Goal: Consume media (video, audio): Consume media (video, audio)

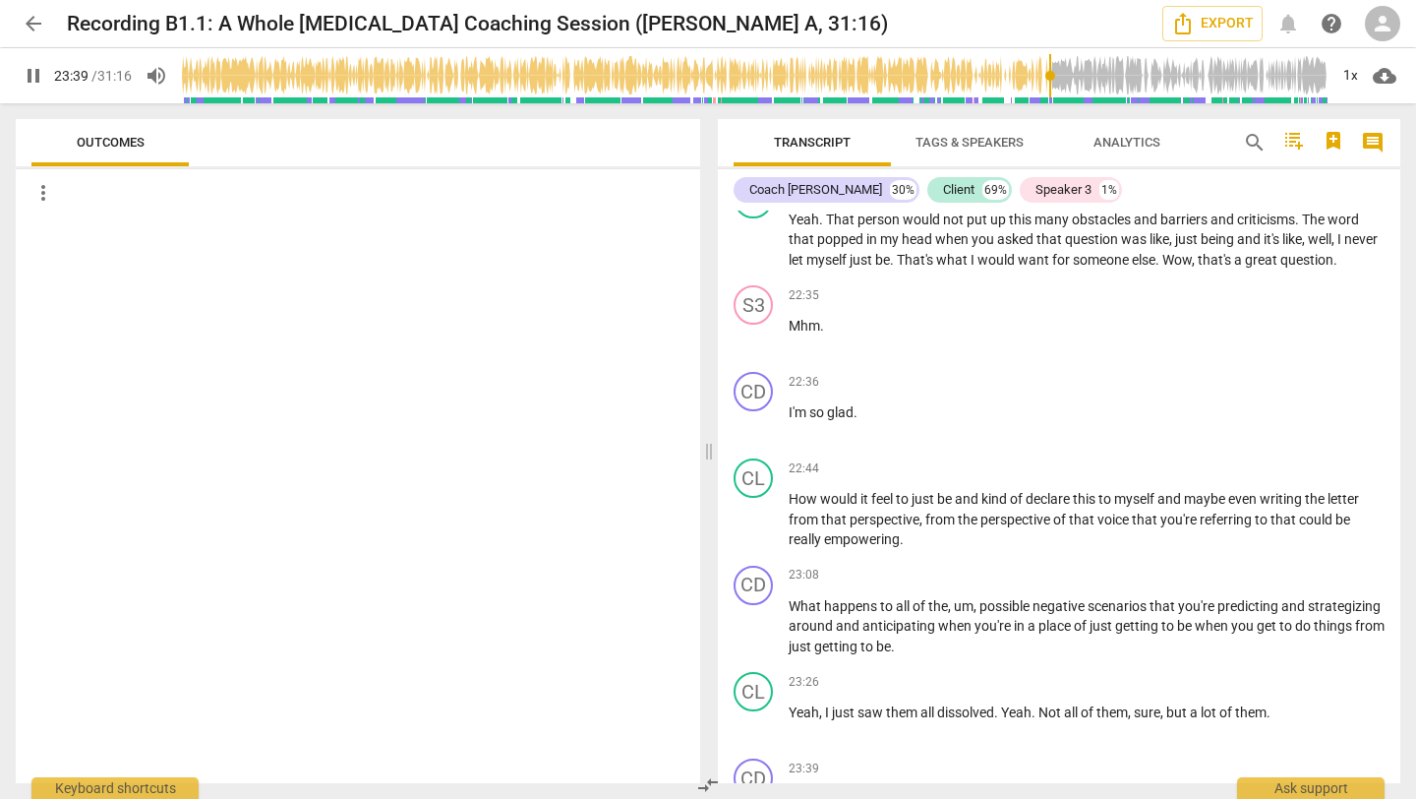
scroll to position [9439, 0]
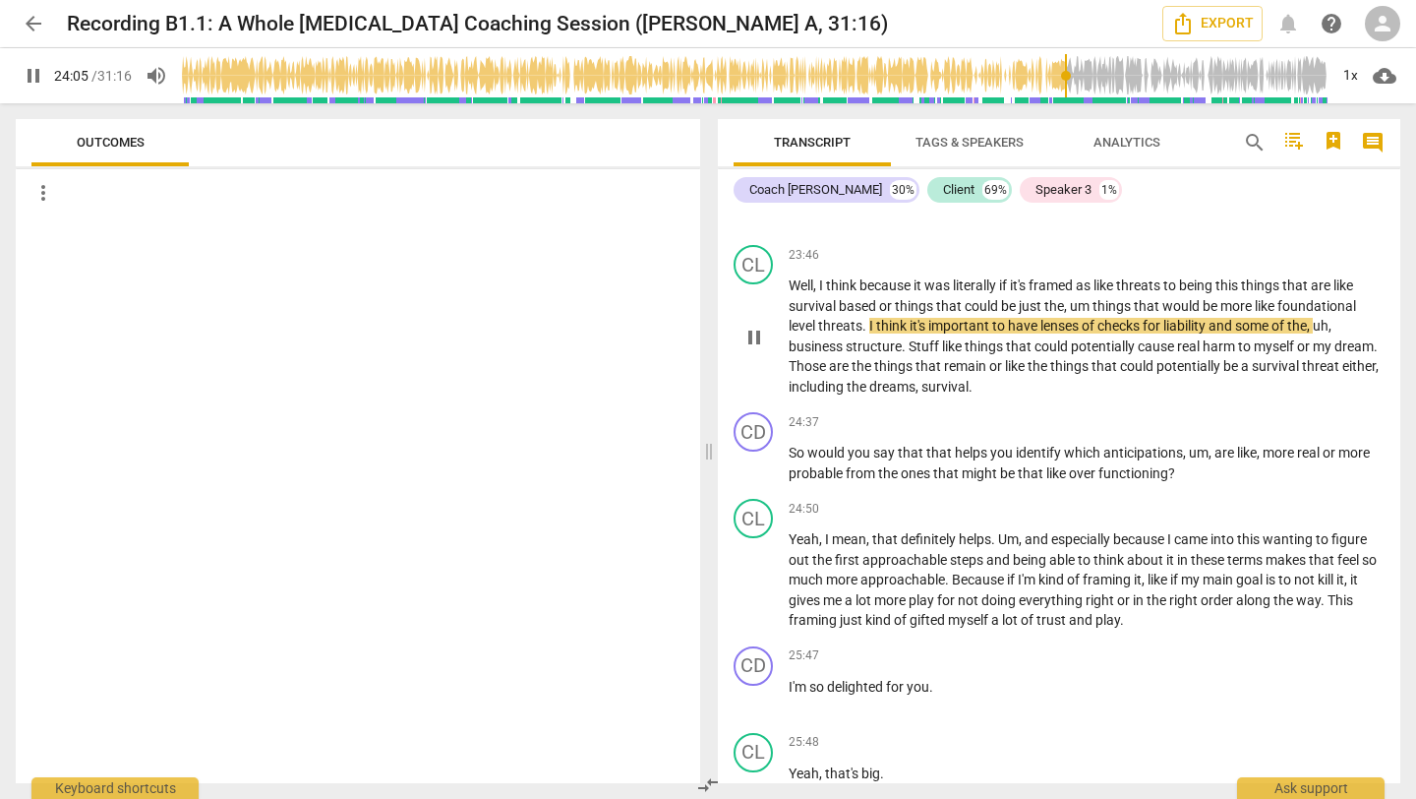
click at [759, 349] on span "pause" at bounding box center [754, 338] width 24 height 24
click at [759, 349] on span "play_arrow" at bounding box center [754, 338] width 24 height 24
click at [615, 595] on div at bounding box center [358, 499] width 684 height 566
click at [916, 374] on span "things" at bounding box center [894, 366] width 41 height 16
click at [749, 349] on span "pause" at bounding box center [754, 338] width 24 height 24
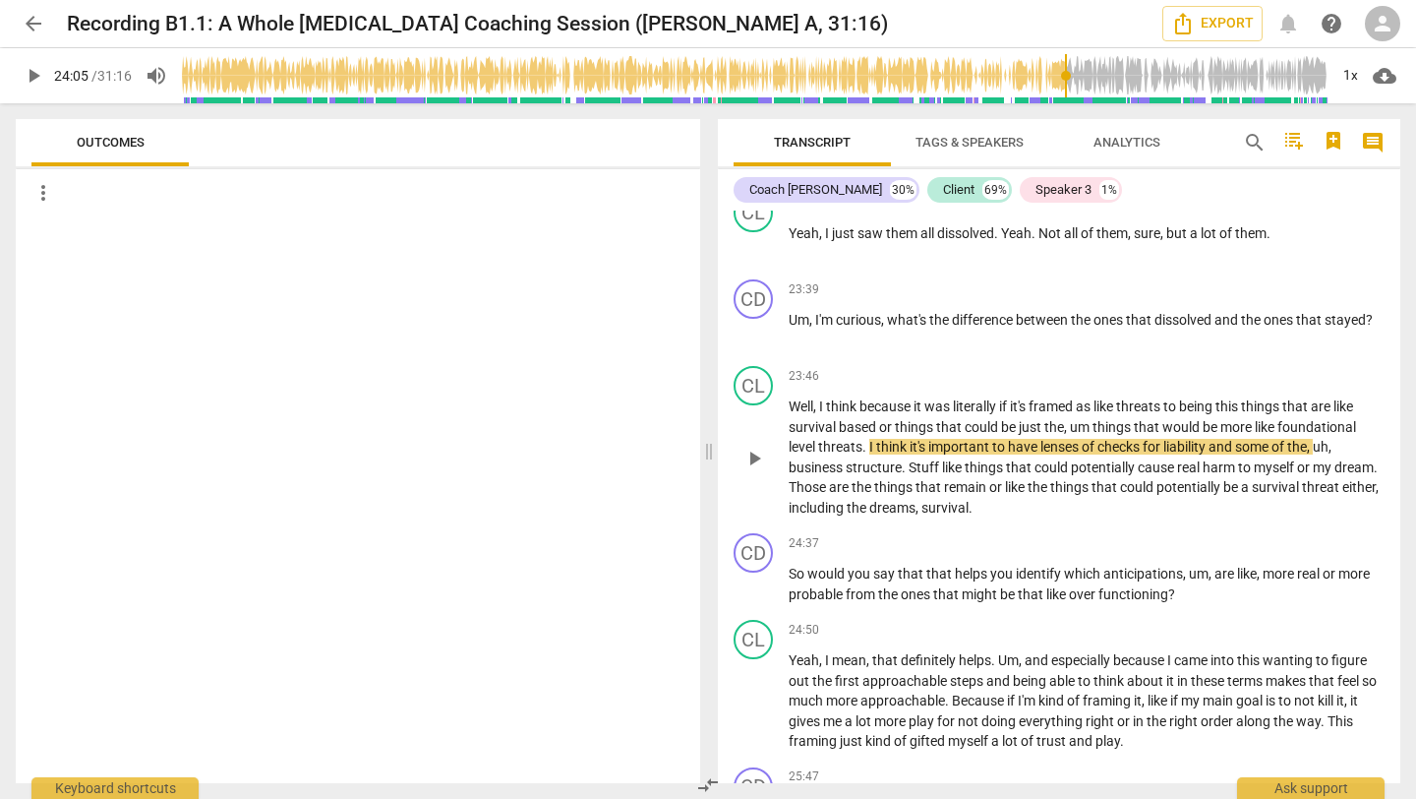
scroll to position [9395, 0]
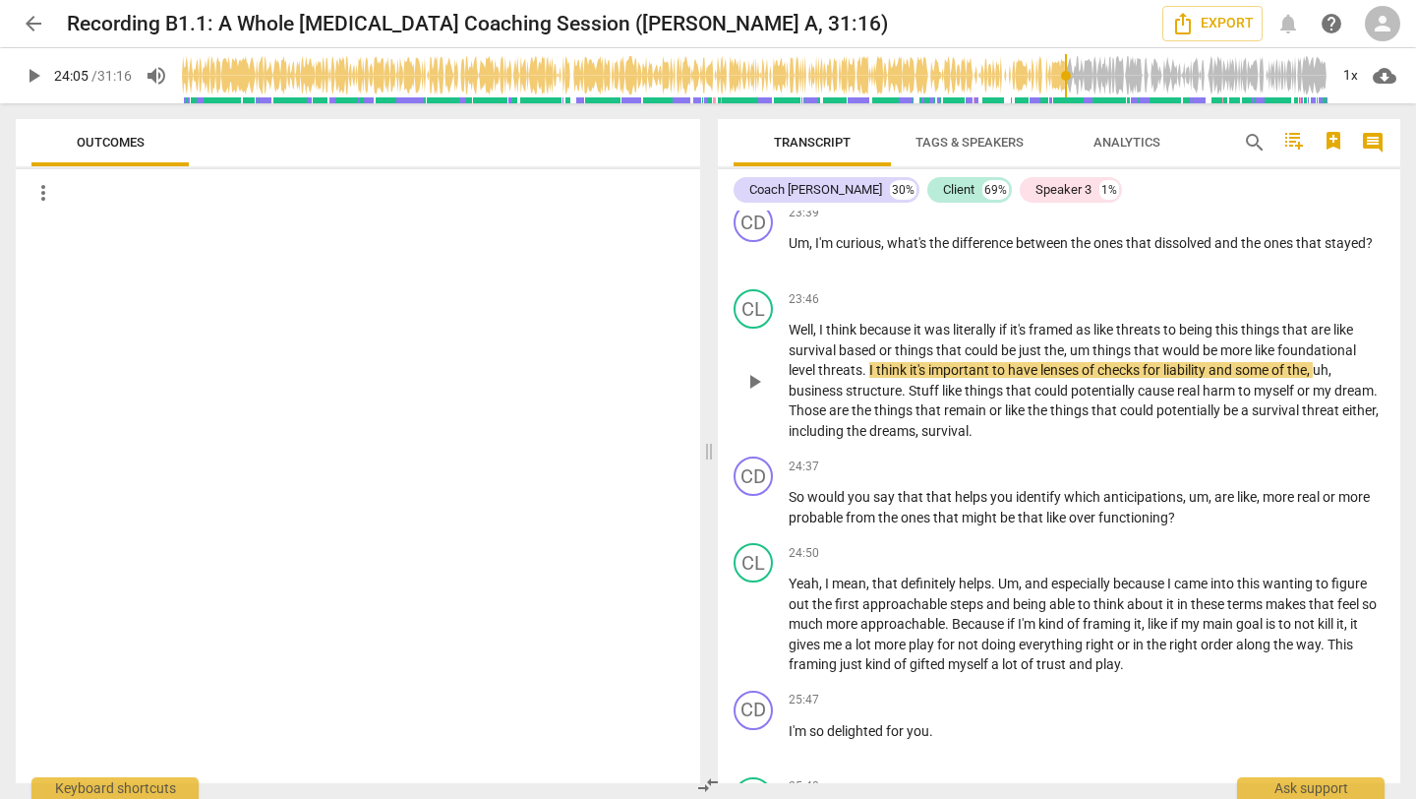
click at [749, 393] on span "play_arrow" at bounding box center [754, 382] width 24 height 24
type input "1446"
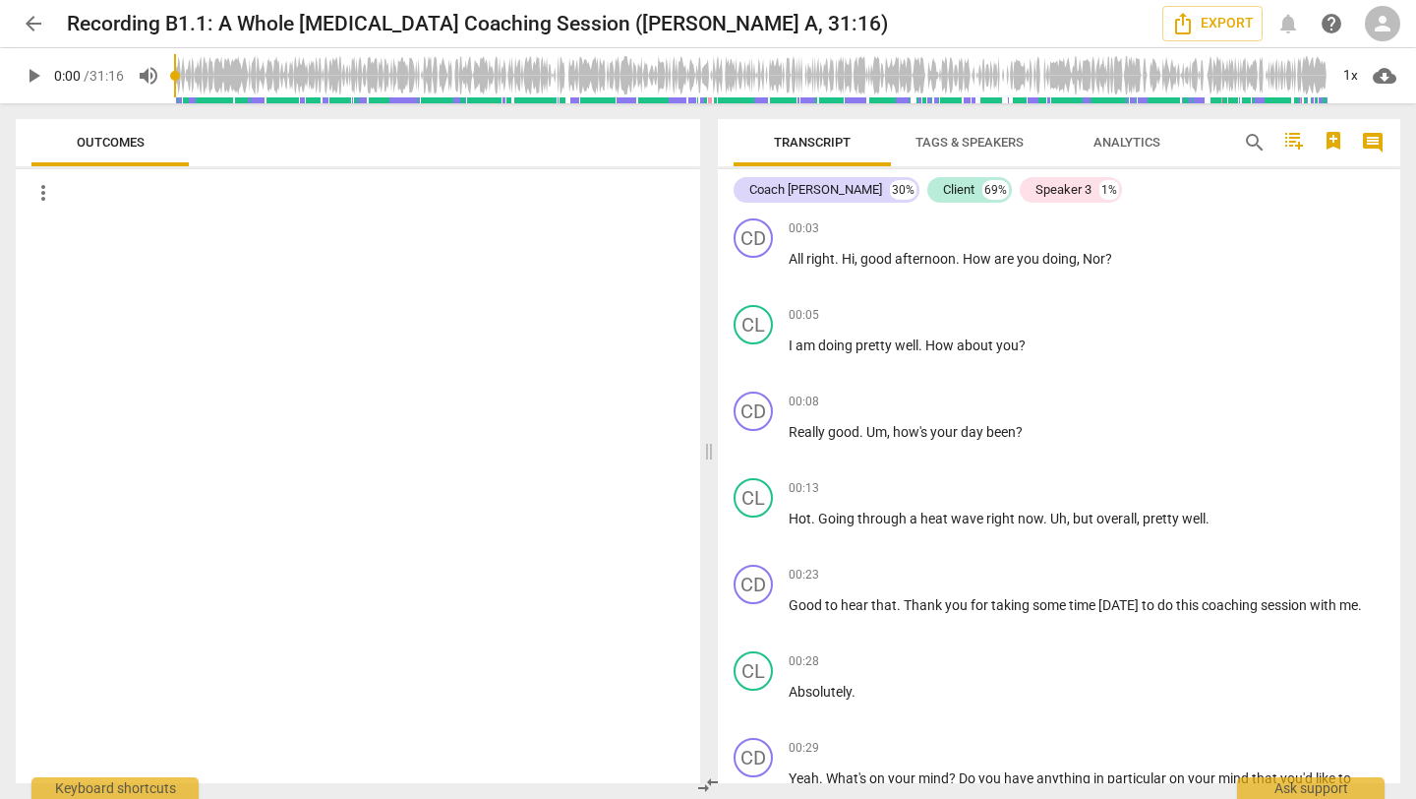
click at [26, 79] on span "play_arrow" at bounding box center [34, 76] width 24 height 24
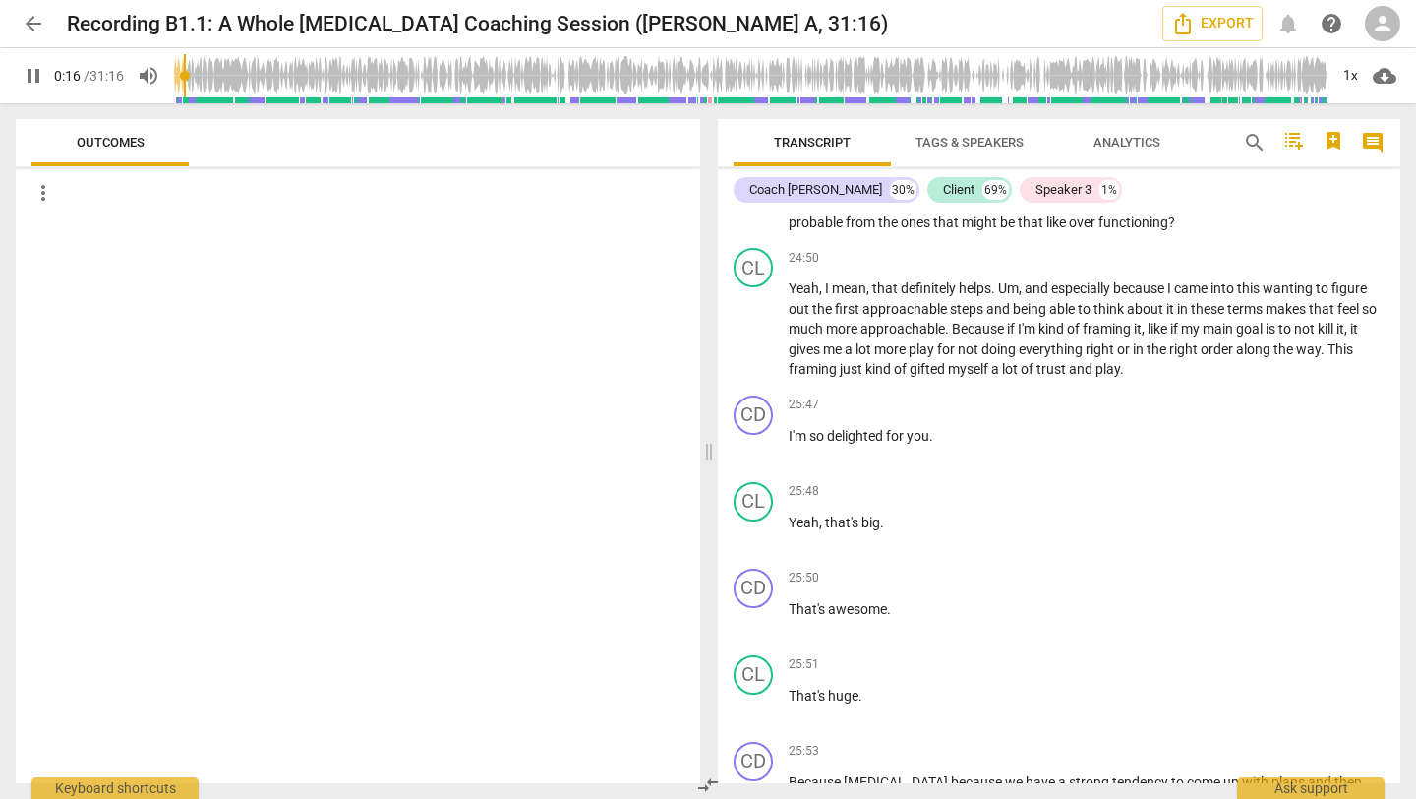
scroll to position [9689, 0]
click at [1362, 318] on span "so" at bounding box center [1369, 310] width 15 height 16
click at [794, 297] on span "Yeah" at bounding box center [804, 289] width 30 height 16
click at [745, 343] on span "pause" at bounding box center [754, 332] width 24 height 24
click at [745, 343] on span "play_arrow" at bounding box center [754, 332] width 24 height 24
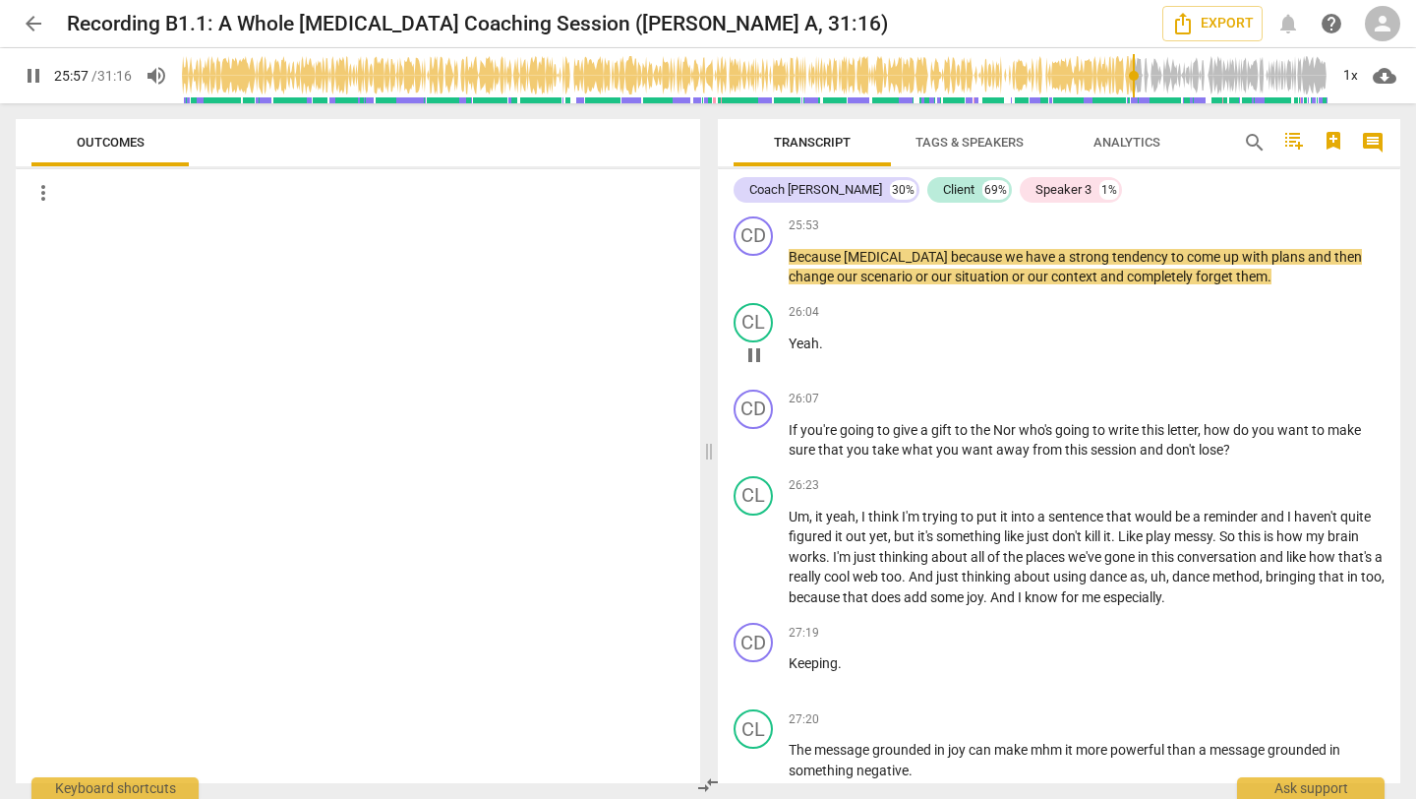
scroll to position [10219, 0]
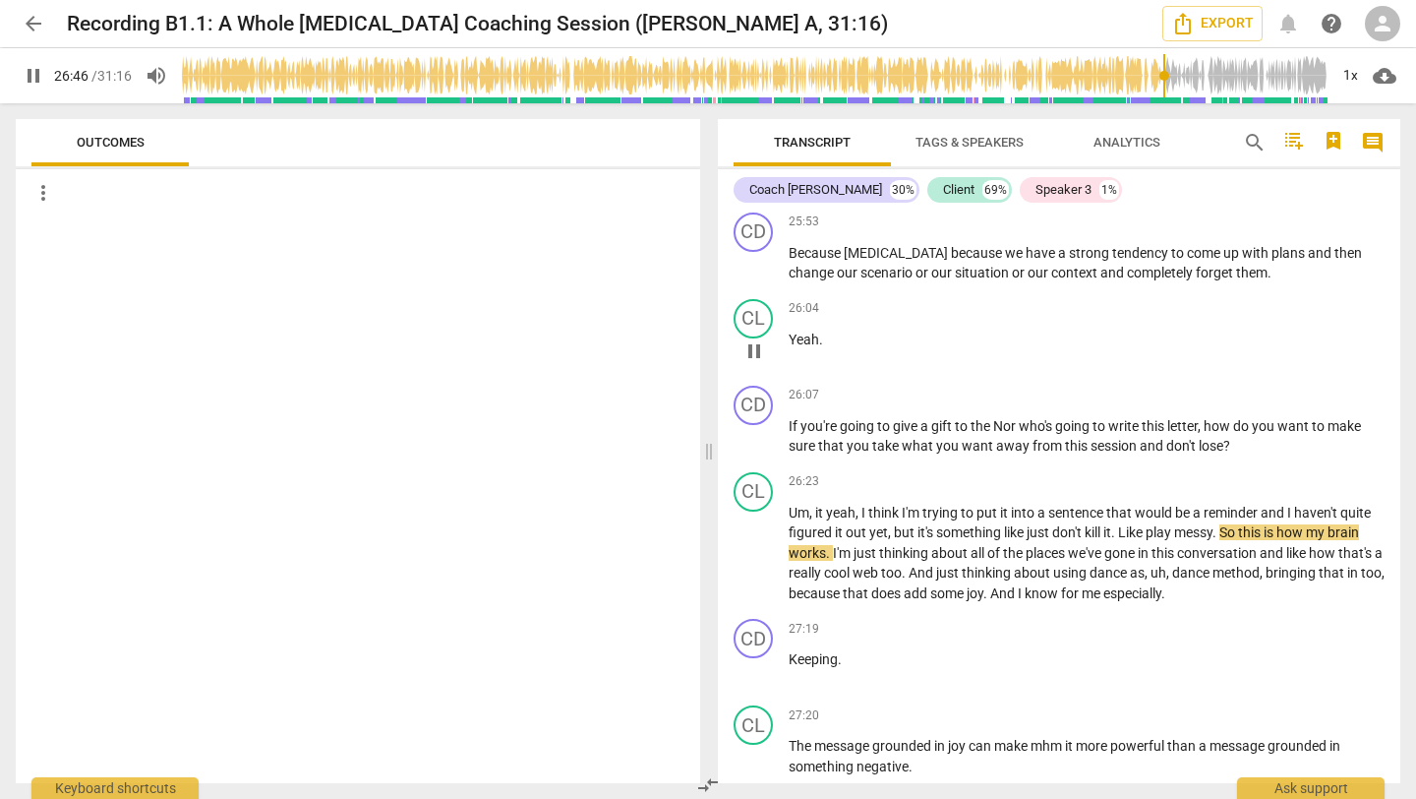
click at [997, 370] on div "26:04 keyboard_arrow_right Yeah ." at bounding box center [1087, 334] width 596 height 71
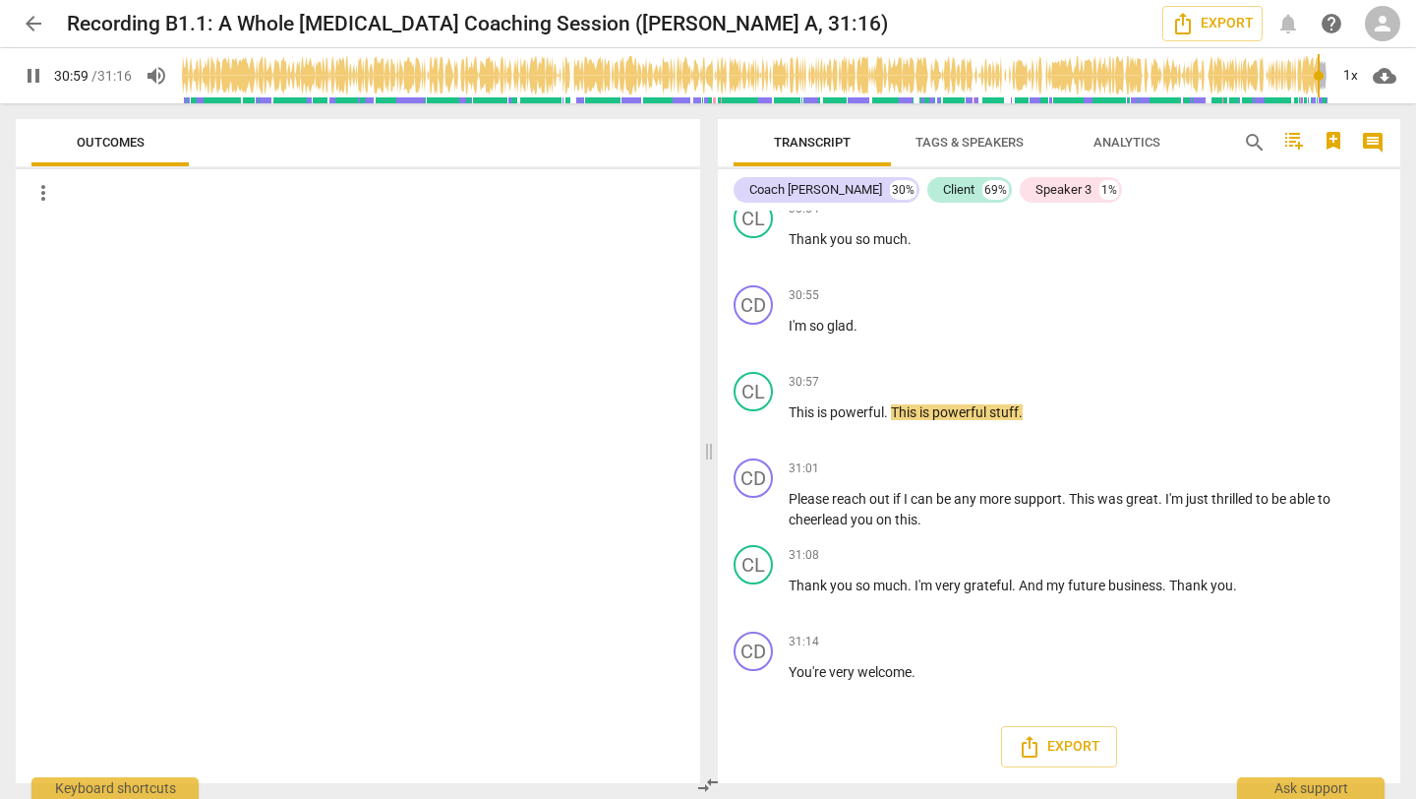
scroll to position [13115, 0]
type input "1876"
